Goal: Navigation & Orientation: Find specific page/section

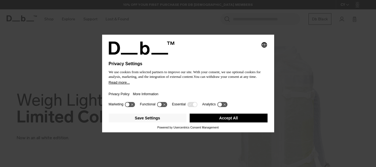
click at [218, 115] on button "Accept All" at bounding box center [229, 118] width 78 height 9
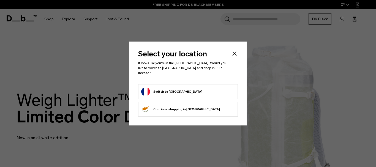
click at [163, 90] on button "Switch to [GEOGRAPHIC_DATA]" at bounding box center [171, 91] width 61 height 9
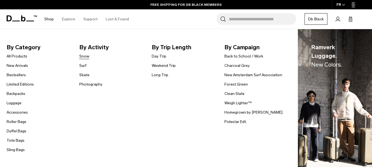
click at [83, 56] on link "Snow" at bounding box center [84, 56] width 10 height 6
